Goal: Transaction & Acquisition: Purchase product/service

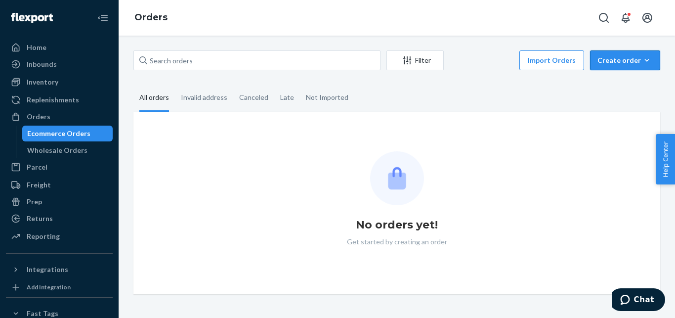
click at [606, 60] on div "Create order" at bounding box center [624, 60] width 55 height 10
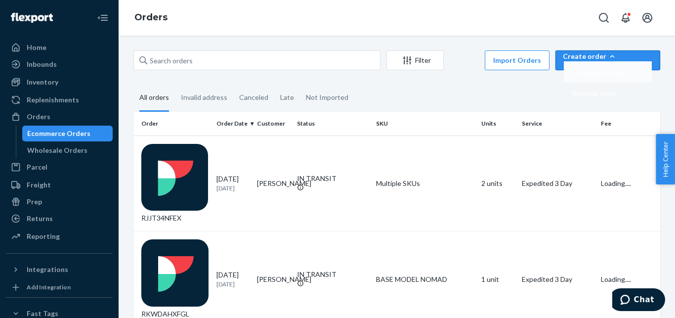
click at [601, 76] on span "Ecommerce order" at bounding box center [599, 72] width 54 height 7
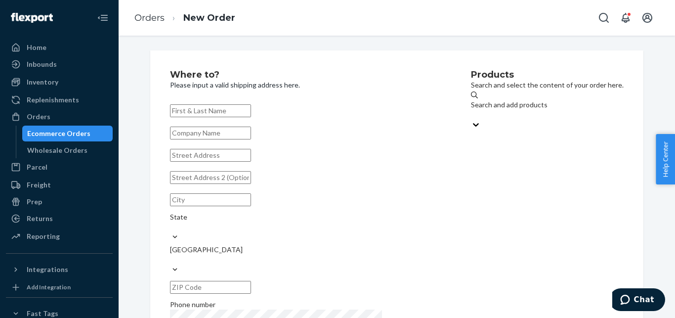
click at [496, 107] on div "Search and add products" at bounding box center [547, 105] width 153 height 10
click at [472, 110] on input "Search and add products" at bounding box center [471, 115] width 1 height 10
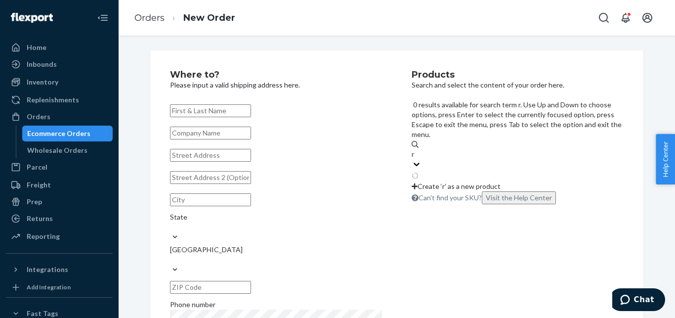
type input "rx"
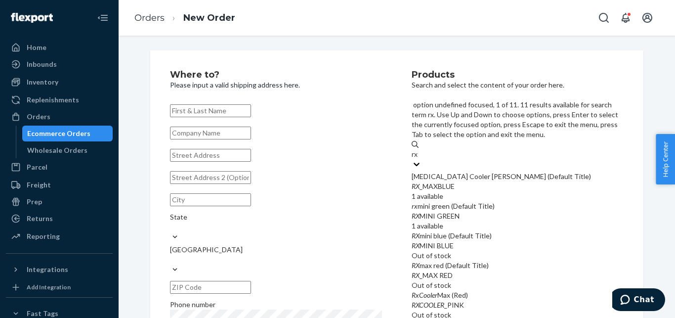
click at [495, 171] on div "[MEDICAL_DATA] Cooler [PERSON_NAME] (Default Title)" at bounding box center [518, 176] width 212 height 10
click at [419, 149] on input "rx" at bounding box center [415, 154] width 7 height 10
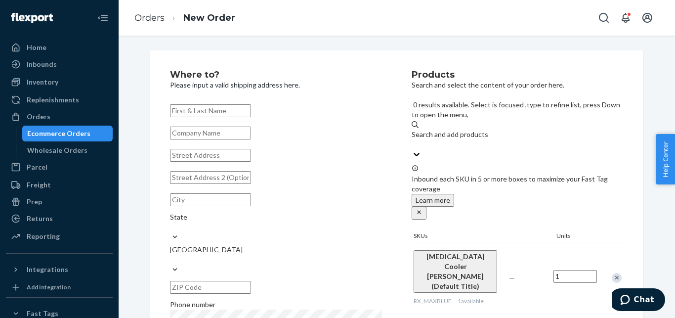
scroll to position [17, 0]
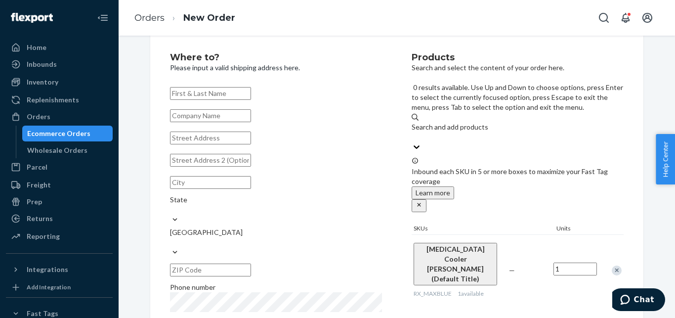
click at [446, 122] on div "Search and add products" at bounding box center [518, 127] width 212 height 10
click at [412, 132] on input "0 results available. Use Up and Down to choose options, press Enter to select t…" at bounding box center [412, 137] width 1 height 10
paste input "SINGLE PEN COOLER BLUE"
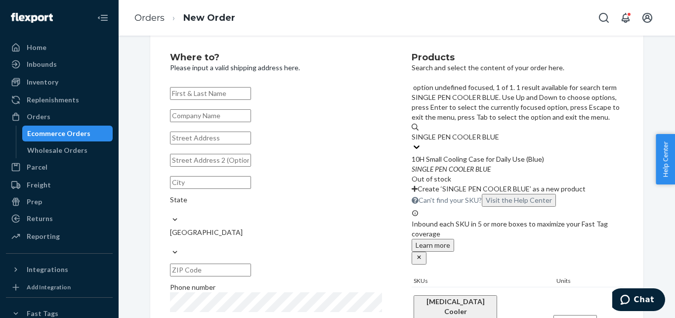
type input "SINGLE PEN COOLER BLUE"
click at [384, 44] on div "Where to? Please input a valid shipping address here. State United States Phone…" at bounding box center [396, 205] width 493 height 344
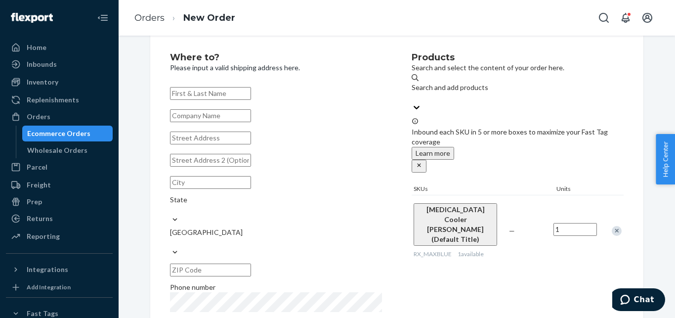
click at [612, 226] on div "Remove Item" at bounding box center [617, 231] width 10 height 10
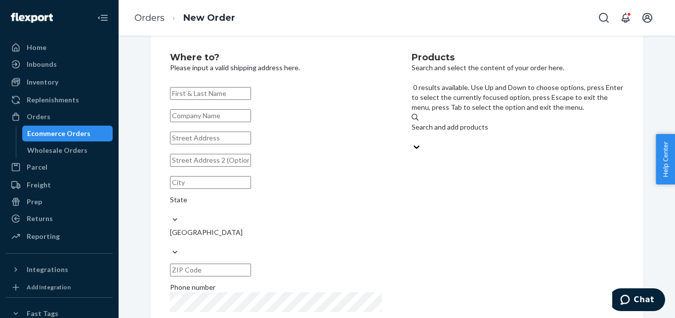
click at [427, 122] on div "Search and add products" at bounding box center [518, 127] width 212 height 10
click at [412, 132] on input "0 results available. Use Up and Down to choose options, press Enter to select t…" at bounding box center [412, 137] width 1 height 10
paste input "SKUBIG COOLER WITH BIOGEL ONLY"
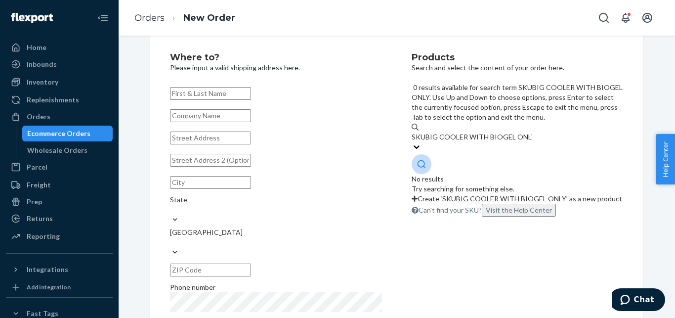
click at [441, 132] on input "SKUBIG COOLER WITH BIOGEL ONLY" at bounding box center [472, 137] width 121 height 10
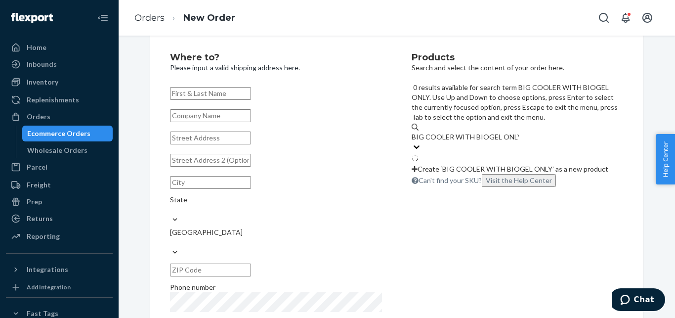
type input "BIG COOLER WITH BIOGEL ONLY"
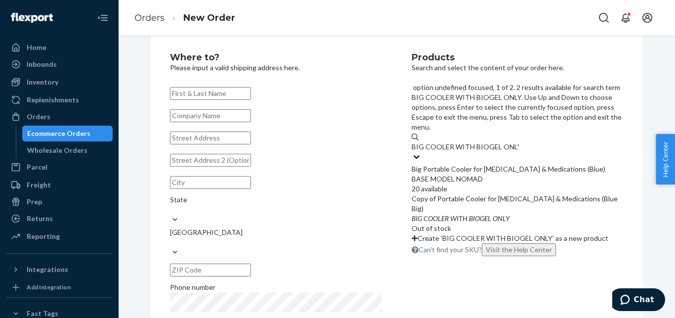
click at [482, 174] on div "BASE MODEL NOMAD" at bounding box center [518, 179] width 212 height 10
click at [482, 142] on input "BIG COOLER WITH BIOGEL ONLY" at bounding box center [465, 147] width 107 height 10
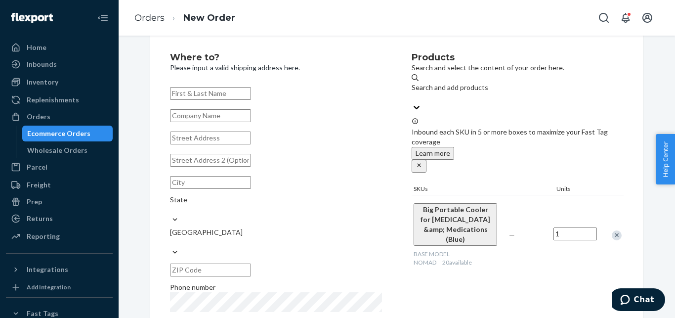
click at [251, 82] on div "Where to? Please input a valid shipping address here. [GEOGRAPHIC_DATA] Phone n…" at bounding box center [291, 195] width 242 height 284
click at [249, 89] on input "text" at bounding box center [210, 93] width 81 height 13
paste input "angel"
paste input "[PERSON_NAME]"
type input "[PERSON_NAME]"
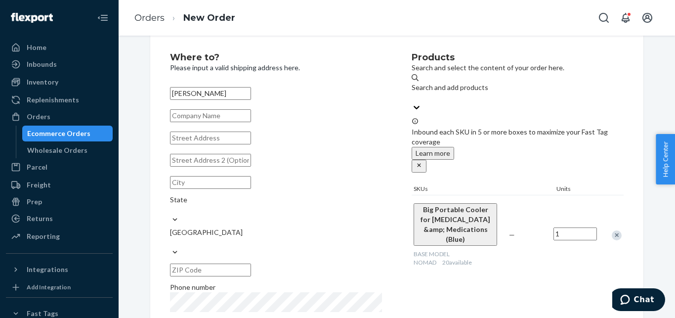
click at [205, 144] on input "text" at bounding box center [210, 137] width 81 height 13
paste input "1963 [GEOGRAPHIC_DATA]"
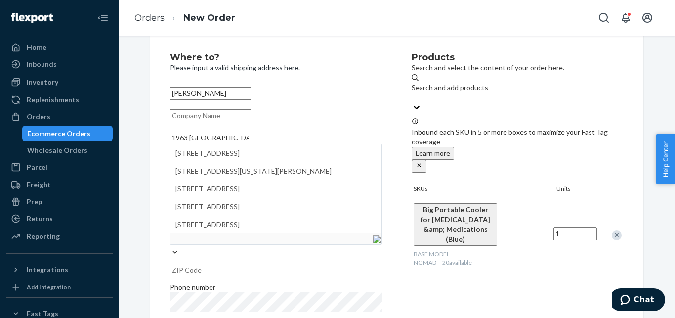
scroll to position [38, 0]
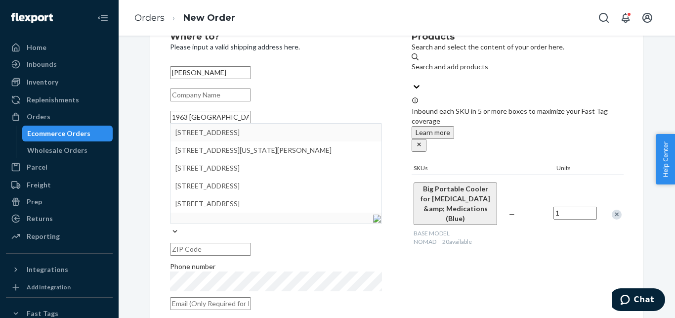
type input "1963 [GEOGRAPHIC_DATA]"
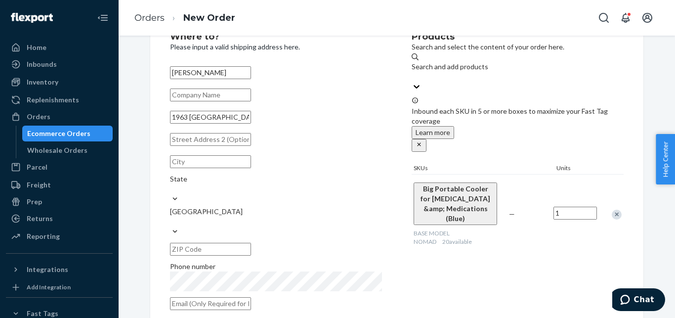
click at [247, 168] on input "text" at bounding box center [210, 161] width 81 height 13
paste input "[PERSON_NAME]"
type input "[PERSON_NAME]"
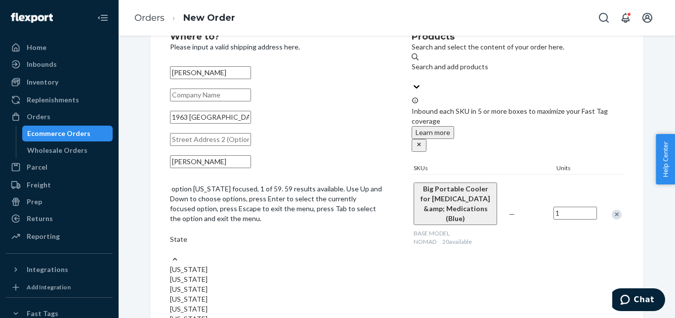
click at [286, 234] on div "State" at bounding box center [276, 239] width 212 height 10
click at [171, 244] on input "option [US_STATE] focused, 1 of 59. 59 results available. Use Up and Down to ch…" at bounding box center [170, 249] width 1 height 10
type input "mi"
click at [287, 254] on div "[US_STATE]" at bounding box center [276, 259] width 212 height 10
click at [178, 234] on input "mi" at bounding box center [174, 239] width 8 height 10
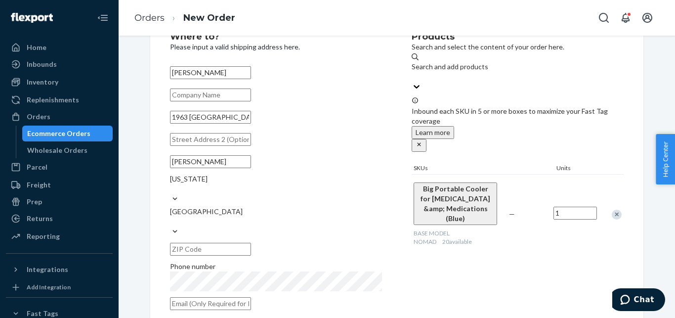
click at [251, 243] on input "text" at bounding box center [210, 249] width 81 height 13
paste input "48083"
type input "48083"
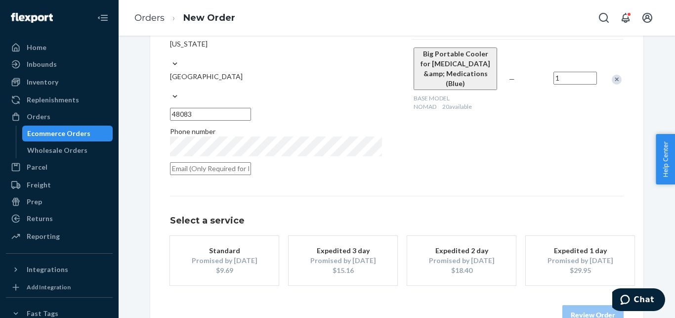
scroll to position [182, 0]
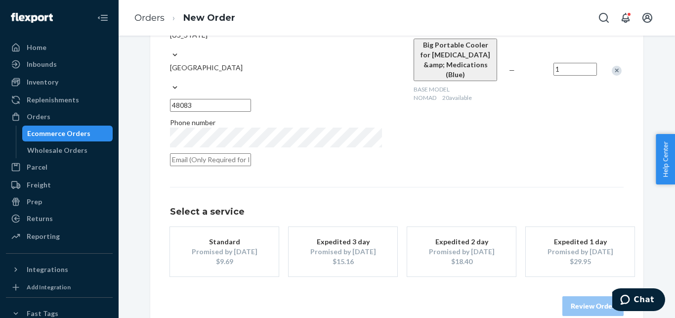
click at [368, 247] on div "Promised by [DATE]" at bounding box center [342, 252] width 79 height 10
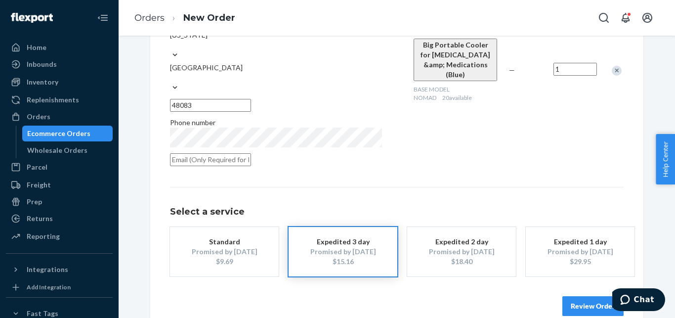
click at [577, 296] on button "Review Order" at bounding box center [592, 306] width 61 height 20
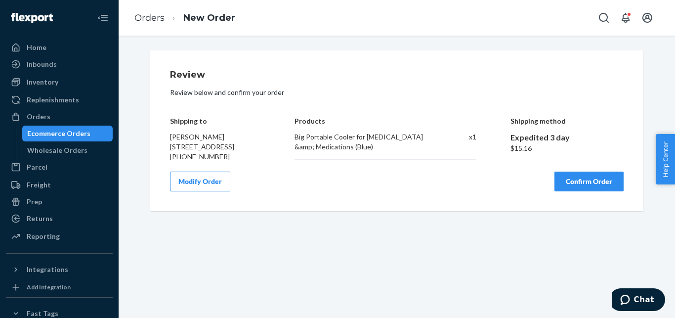
scroll to position [0, 0]
click at [597, 186] on button "Confirm Order" at bounding box center [588, 181] width 69 height 20
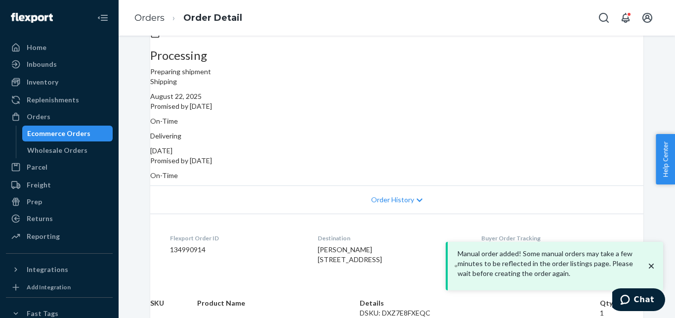
scroll to position [126, 0]
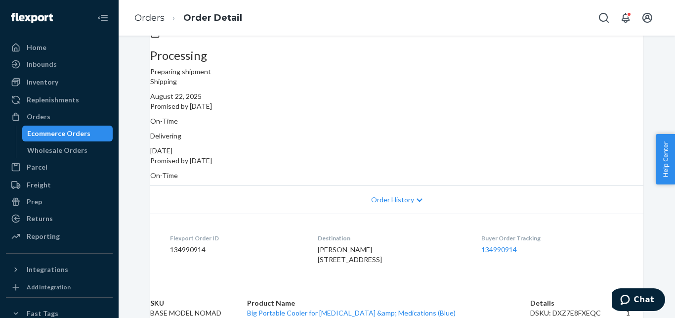
drag, startPoint x: 448, startPoint y: 86, endPoint x: 533, endPoint y: 91, distance: 85.1
click at [533, 131] on div "Delivering [DATE] Promised by [DATE] On-Time" at bounding box center [396, 155] width 493 height 49
copy p "Promised by [DATE]"
click at [84, 114] on div "Orders" at bounding box center [59, 117] width 105 height 14
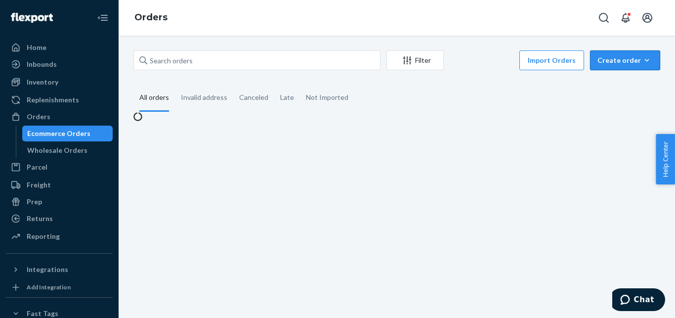
click at [603, 63] on div "Create order" at bounding box center [624, 60] width 55 height 10
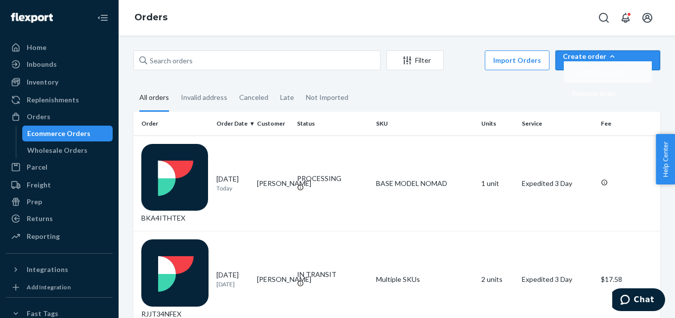
click at [597, 76] on span "Ecommerce order" at bounding box center [599, 72] width 54 height 7
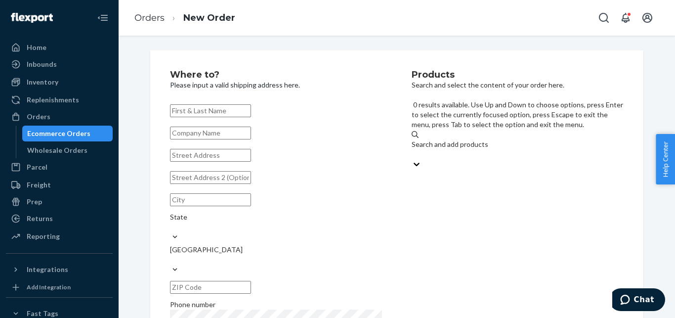
click at [515, 139] on div "Search and add products" at bounding box center [518, 149] width 212 height 20
click at [412, 149] on input "0 results available. Use Up and Down to choose options, press Enter to select t…" at bounding box center [412, 154] width 1 height 10
paste input "S2-IAI9-R75Y"
type input "S2-IAI9-R75Y"
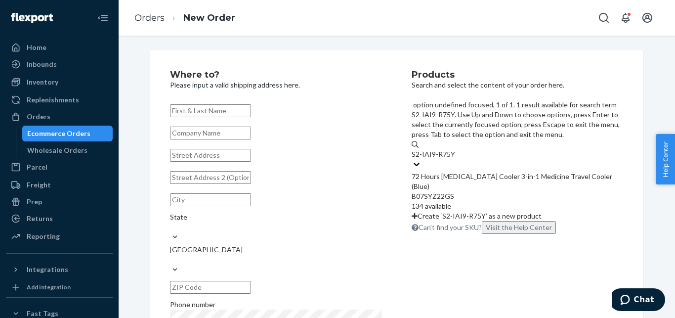
click at [471, 171] on div "72 Hours [MEDICAL_DATA] Cooler 3-in-1 Medicine Travel Cooler (Blue)" at bounding box center [518, 181] width 212 height 20
click at [455, 149] on input "S2-IAI9-R75Y" at bounding box center [433, 154] width 43 height 10
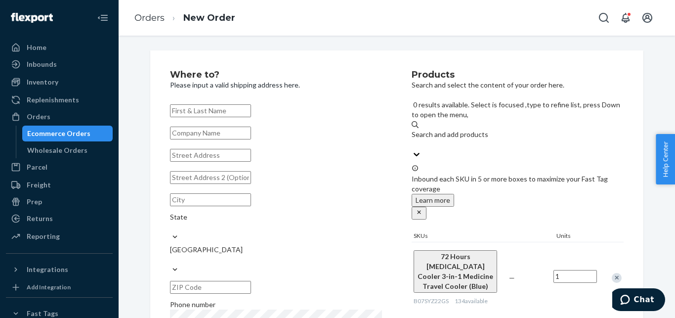
scroll to position [38, 0]
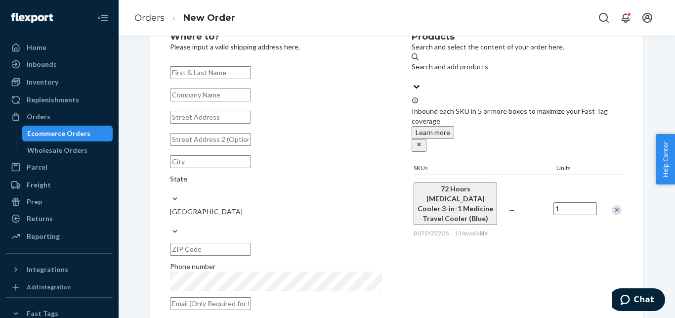
click at [230, 66] on input "text" at bounding box center [210, 72] width 81 height 13
paste input "[PERSON_NAME]"
type input "[PERSON_NAME]"
click at [247, 124] on input "text" at bounding box center [210, 117] width 81 height 13
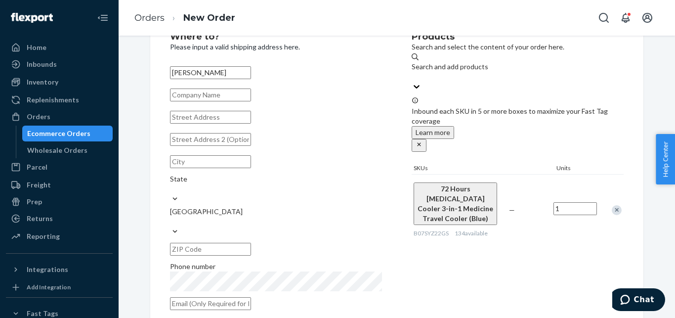
paste input "[STREET_ADDRESS]"
type input "[STREET_ADDRESS]"
click at [226, 168] on input "text" at bounding box center [210, 161] width 81 height 13
paste input "Amherst"
type input "Amherst"
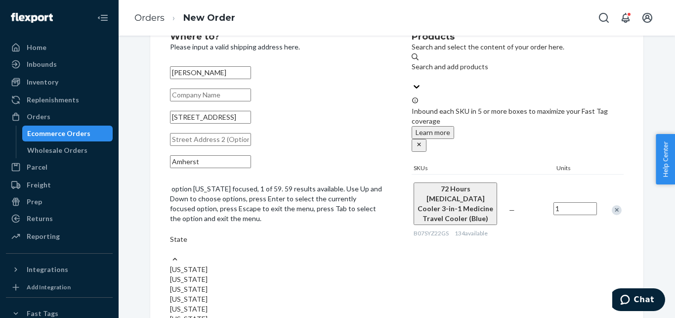
click at [288, 234] on div "State" at bounding box center [276, 239] width 212 height 10
click at [171, 244] on input "option [US_STATE] focused, 1 of 59. 59 results available. Use Up and Down to ch…" at bounding box center [170, 249] width 1 height 10
type input "new"
click at [301, 254] on div "[US_STATE]" at bounding box center [276, 259] width 212 height 10
click at [184, 234] on input "new" at bounding box center [177, 239] width 14 height 10
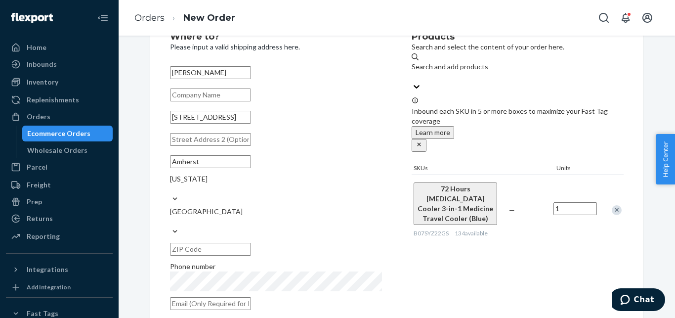
click at [251, 243] on input "text" at bounding box center [210, 249] width 81 height 13
paste input "03031"
type input "03031"
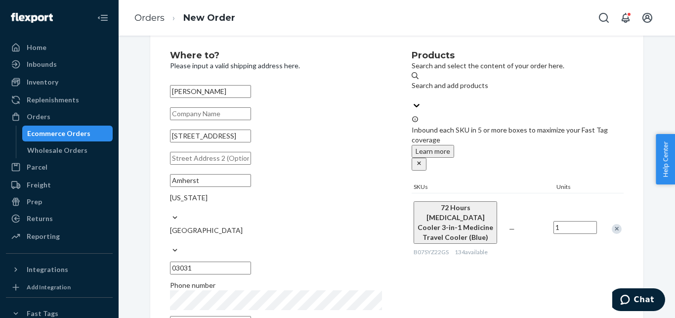
scroll to position [182, 0]
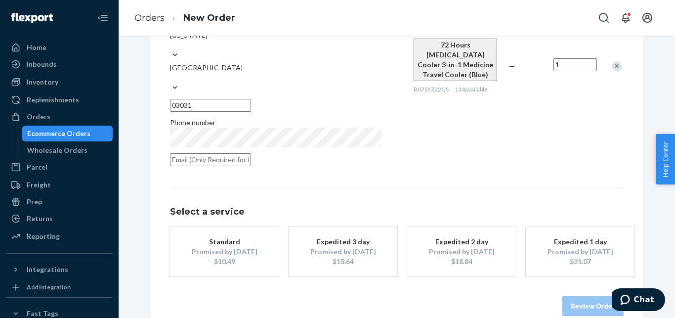
click at [338, 237] on div "Expedited 3 day" at bounding box center [342, 242] width 79 height 10
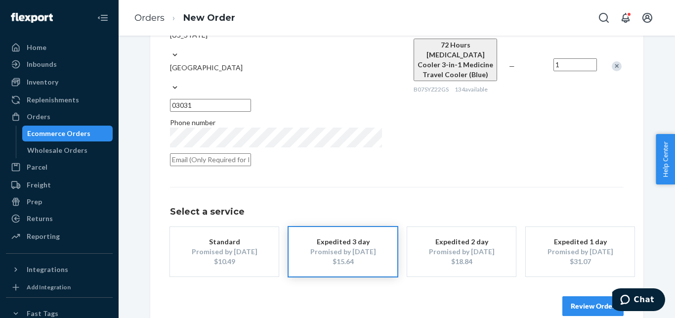
click at [597, 296] on button "Review Order" at bounding box center [592, 306] width 61 height 20
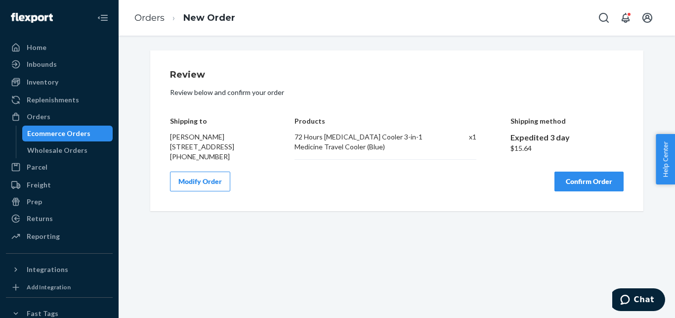
scroll to position [0, 0]
click at [593, 191] on button "Confirm Order" at bounding box center [588, 181] width 69 height 20
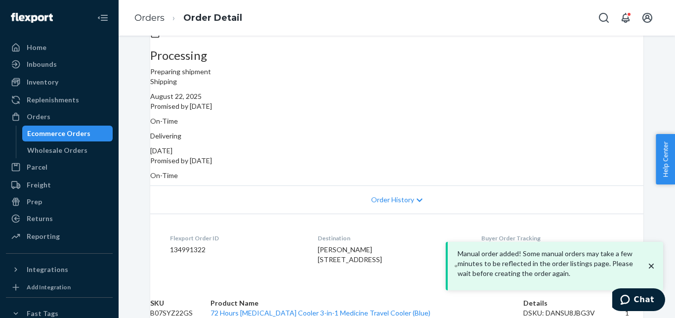
scroll to position [126, 0]
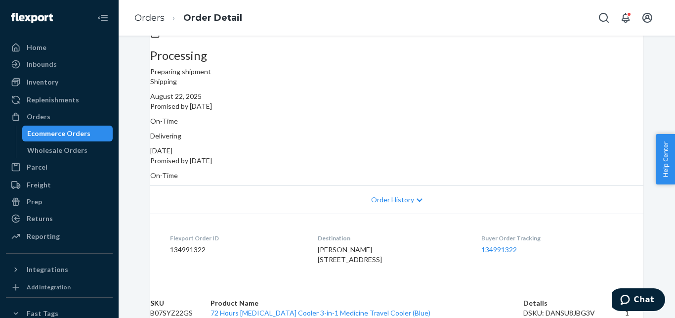
drag, startPoint x: 449, startPoint y: 83, endPoint x: 529, endPoint y: 89, distance: 80.2
click at [529, 131] on div "Delivering [DATE] Promised by [DATE] On-Time" at bounding box center [396, 155] width 493 height 49
copy p "Promised by [DATE]"
